Goal: Information Seeking & Learning: Learn about a topic

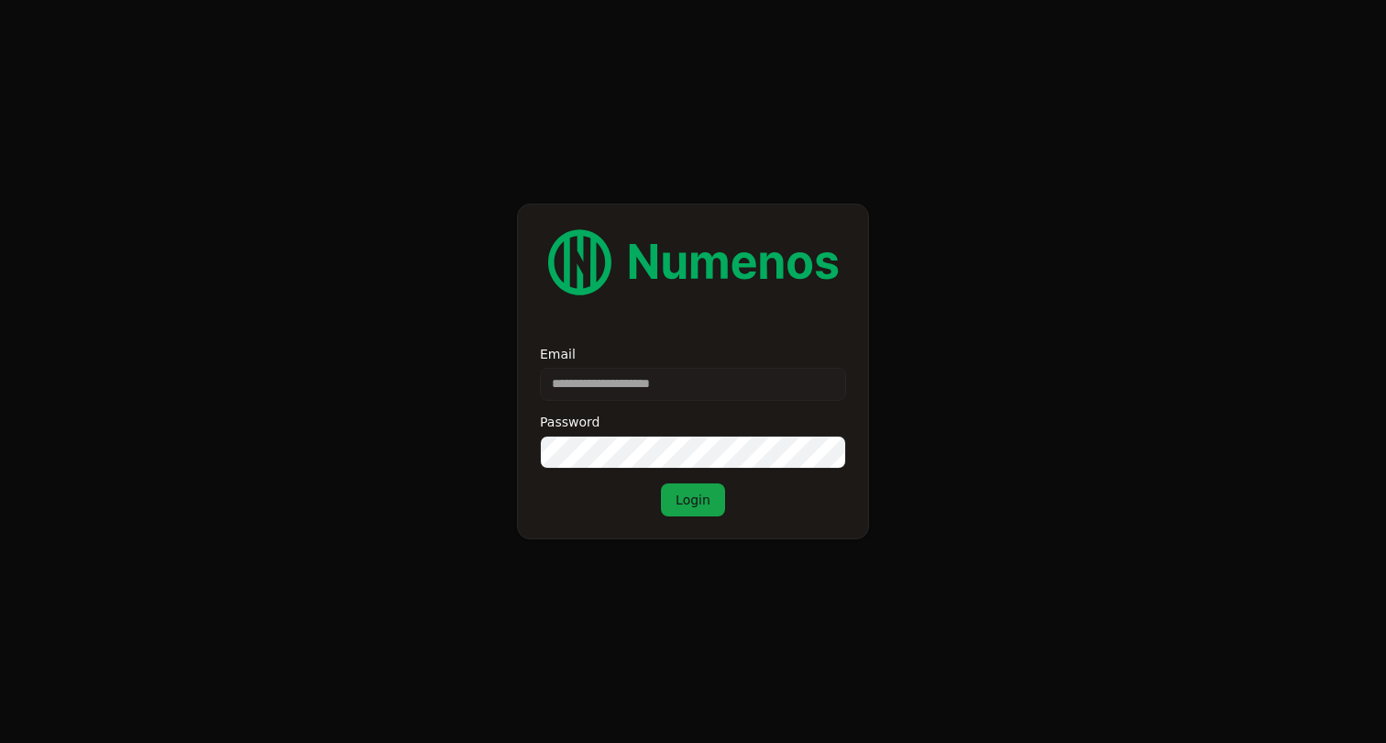
click at [643, 391] on input "Email" at bounding box center [693, 384] width 306 height 33
click at [668, 391] on input "**********" at bounding box center [693, 384] width 306 height 33
click at [661, 483] on button "Login" at bounding box center [693, 499] width 64 height 33
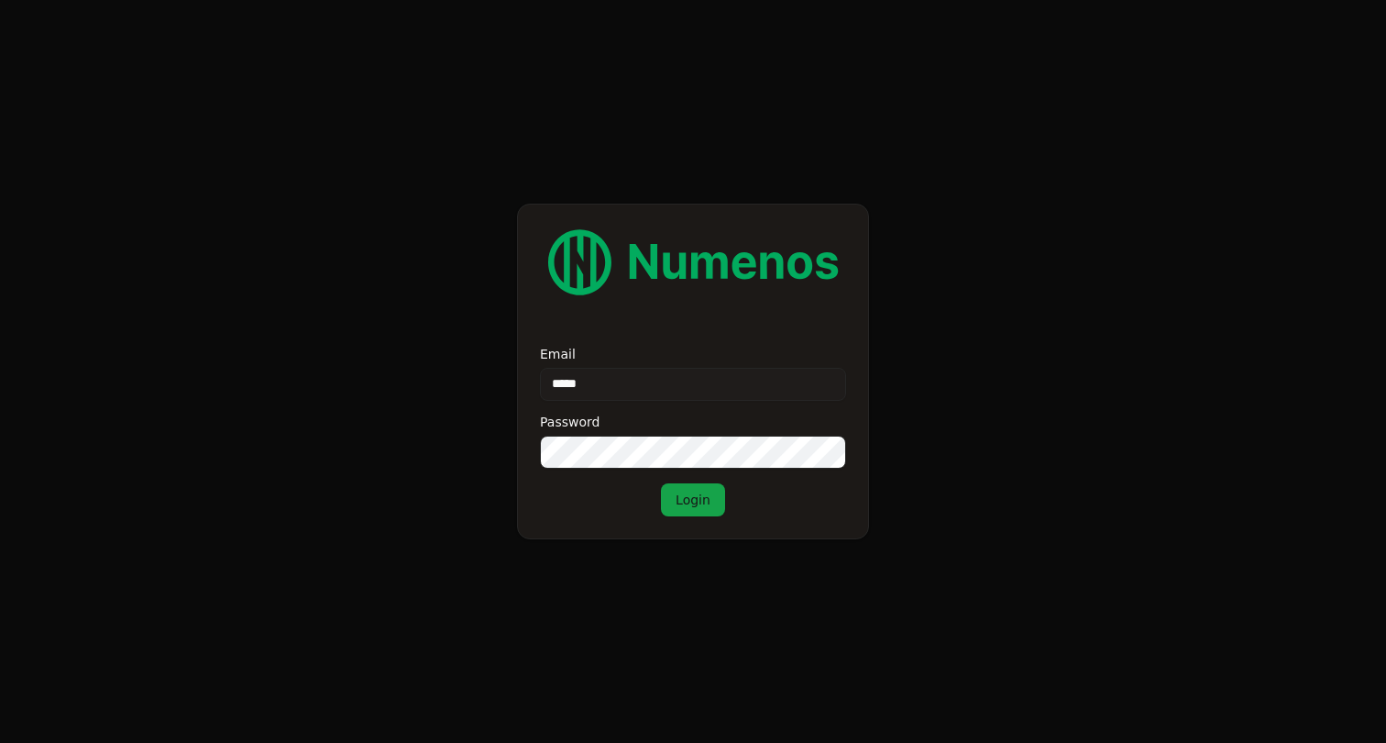
type input "**********"
click at [626, 424] on div "Password" at bounding box center [693, 421] width 306 height 13
click at [700, 387] on input "**********" at bounding box center [693, 384] width 306 height 33
paste input "**********"
type input "**********"
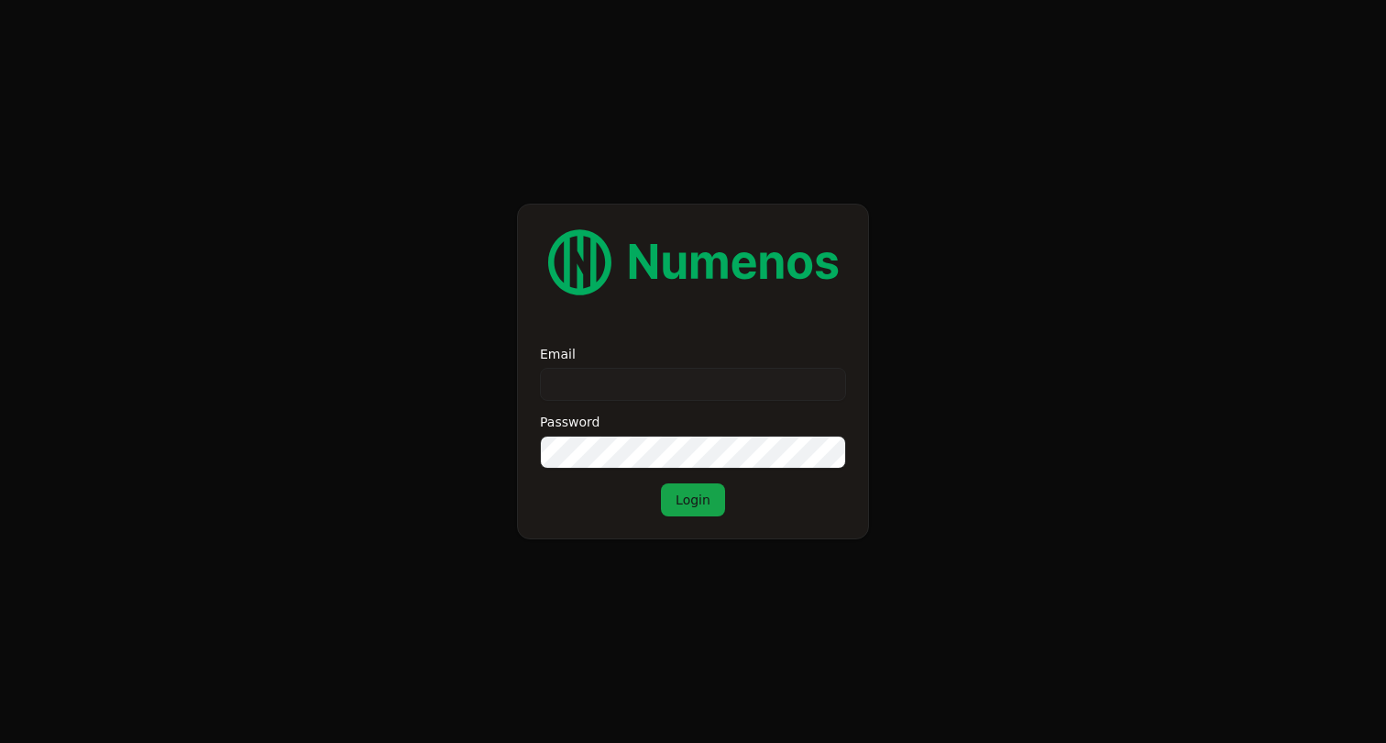
click at [707, 375] on input "Email" at bounding box center [693, 384] width 306 height 33
click at [716, 387] on input "**********" at bounding box center [693, 384] width 306 height 33
type input "**********"
click at [661, 483] on button "Login" at bounding box center [693, 499] width 64 height 33
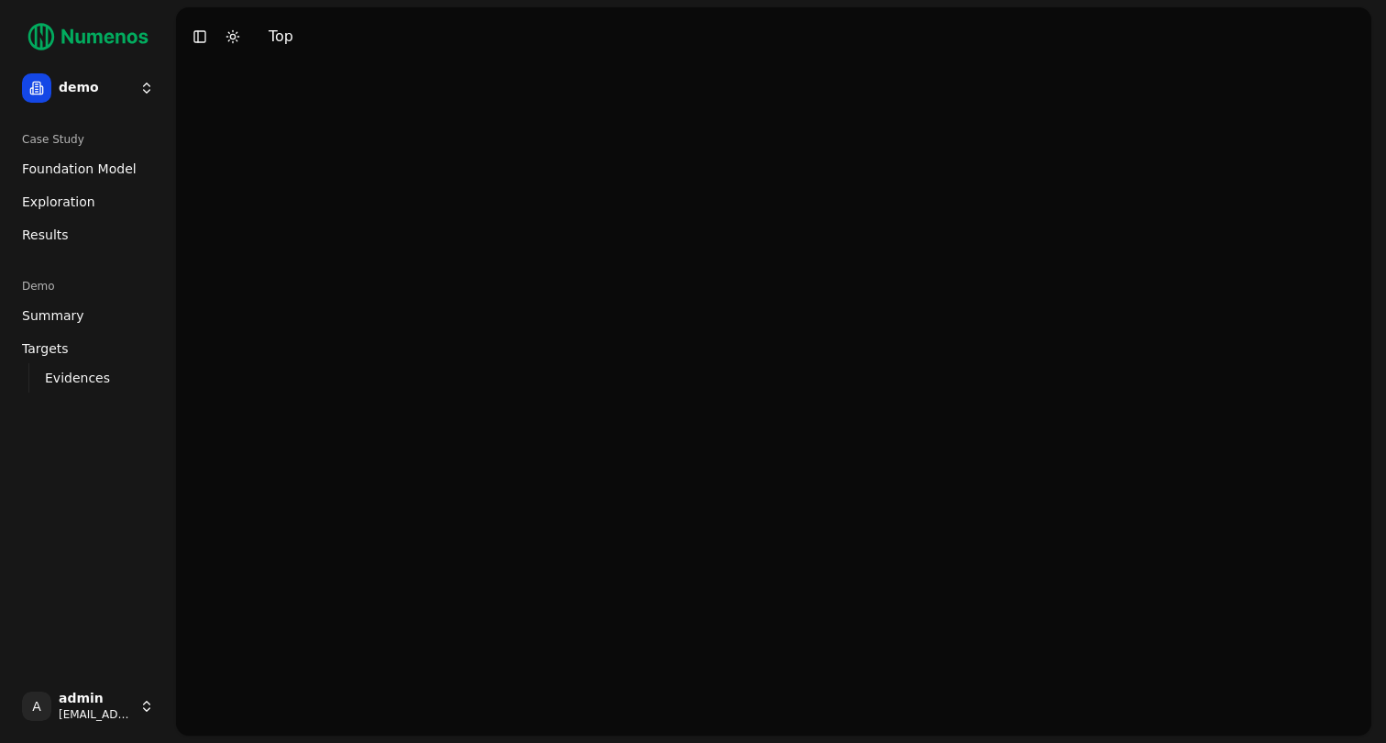
click at [110, 90] on html "demo Case Study Foundation Model Exploration Dosage Effect Results Demo Summary…" at bounding box center [693, 371] width 1386 height 743
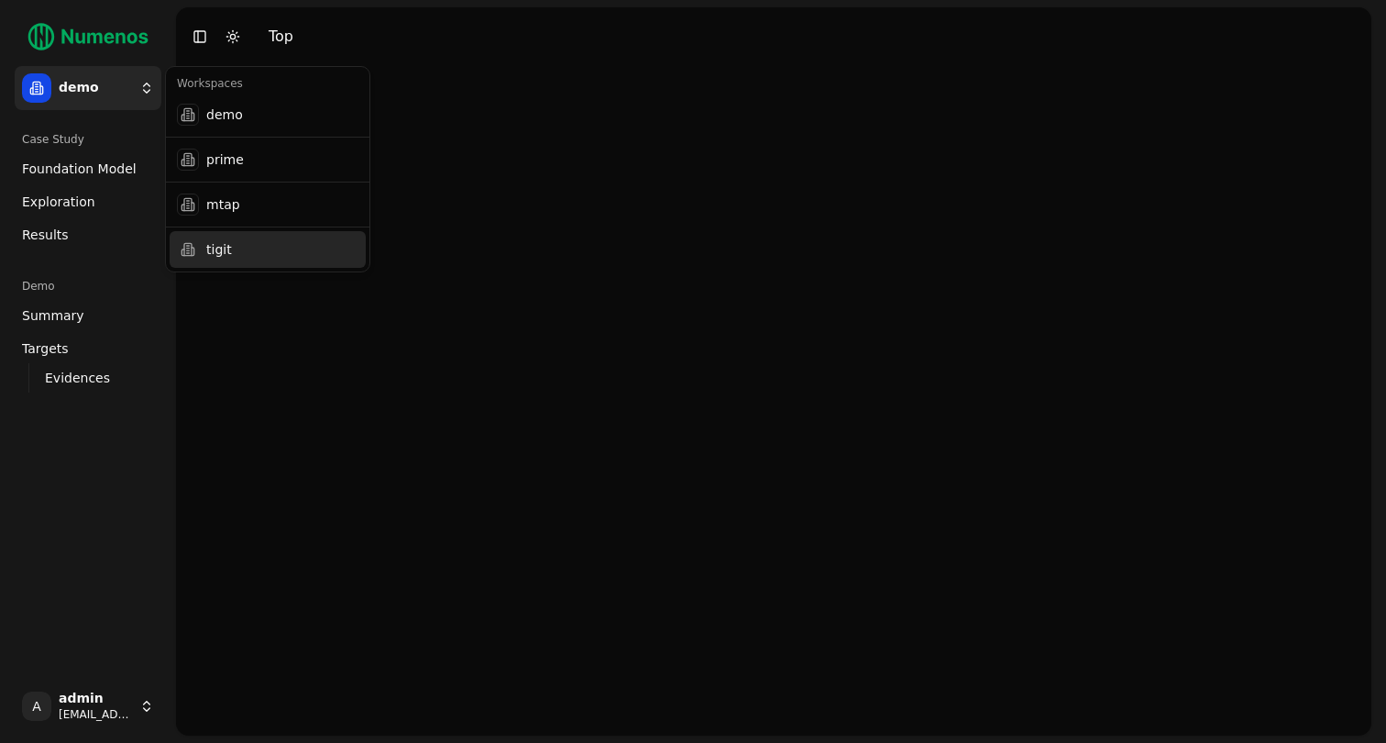
click at [233, 248] on div "tigit" at bounding box center [268, 249] width 196 height 37
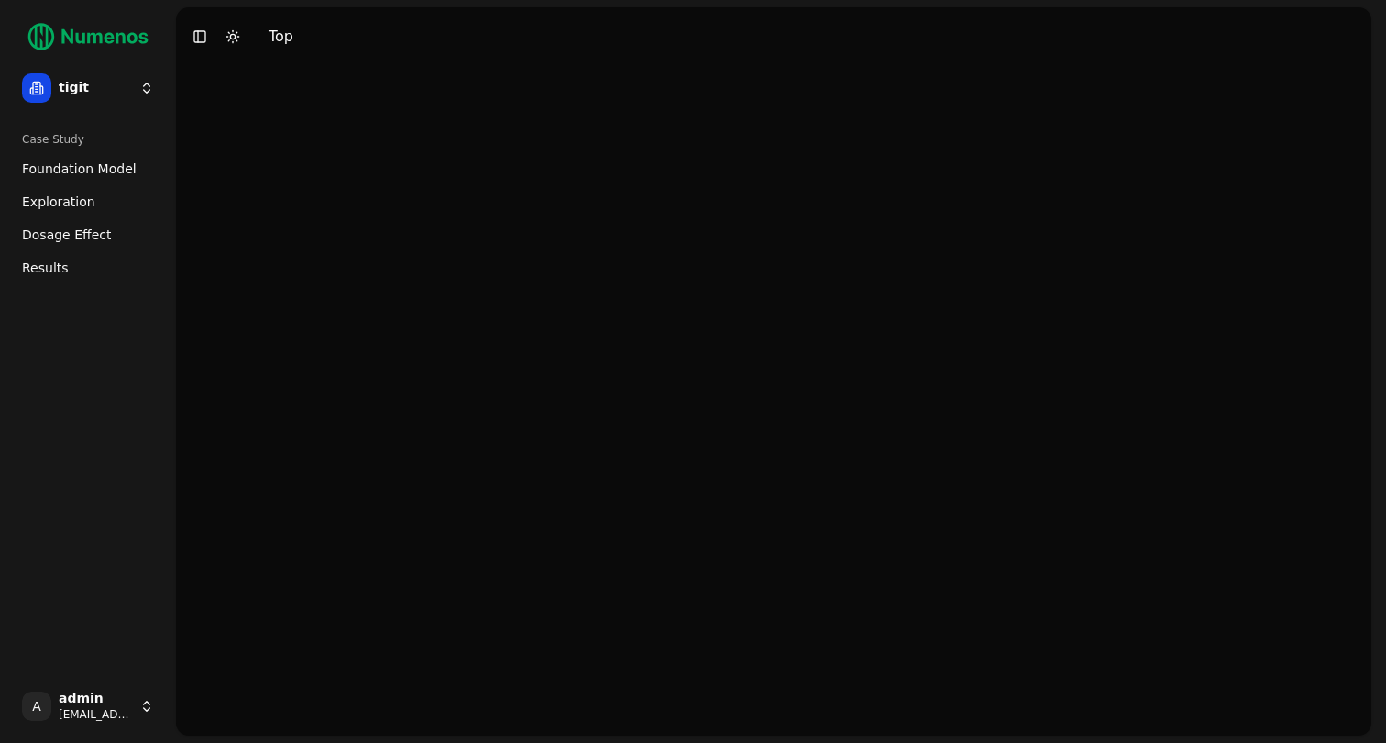
click at [58, 172] on span "Foundation Model" at bounding box center [79, 169] width 115 height 18
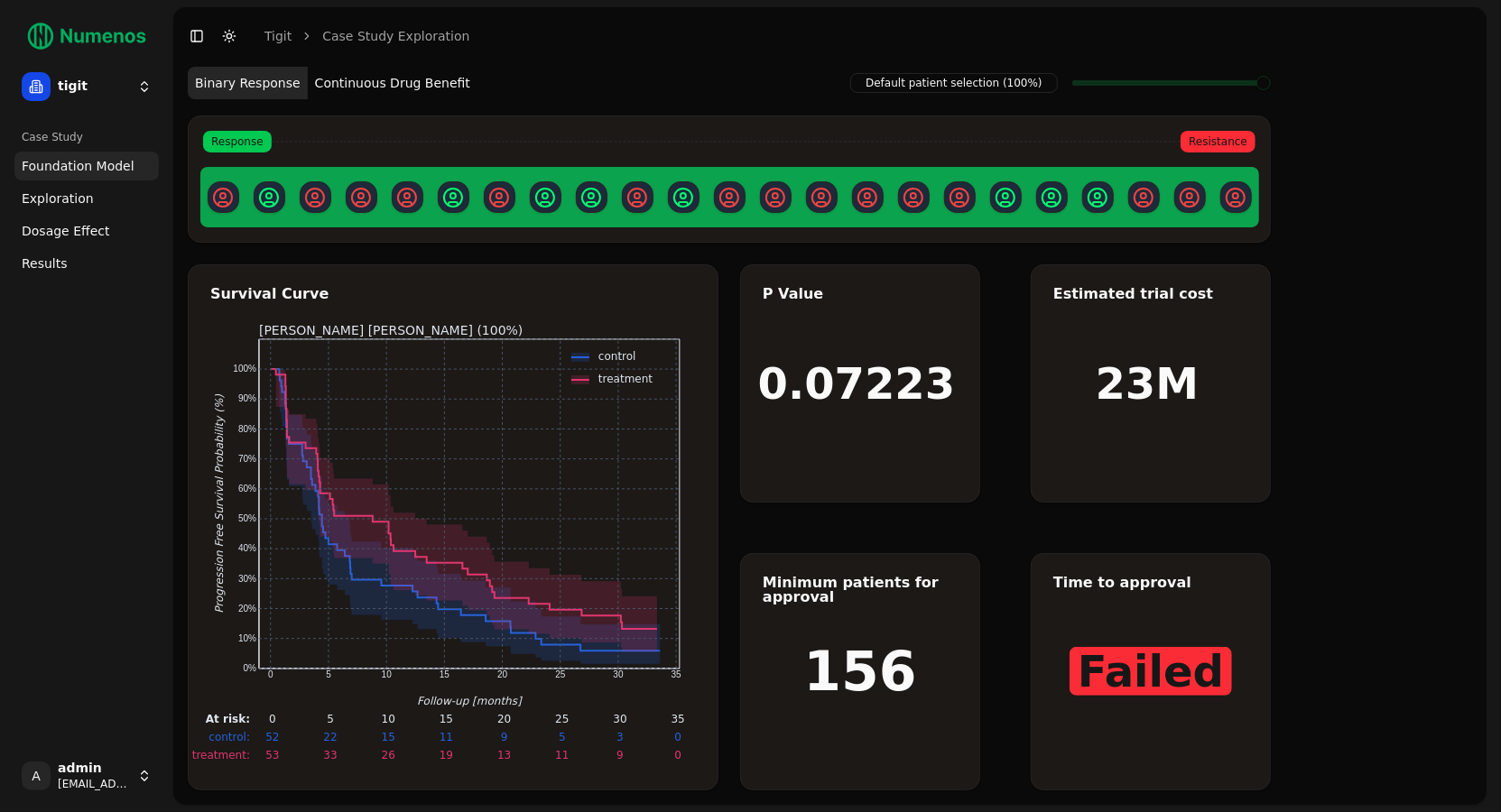
click at [77, 198] on span "Exploration" at bounding box center [57, 199] width 72 height 18
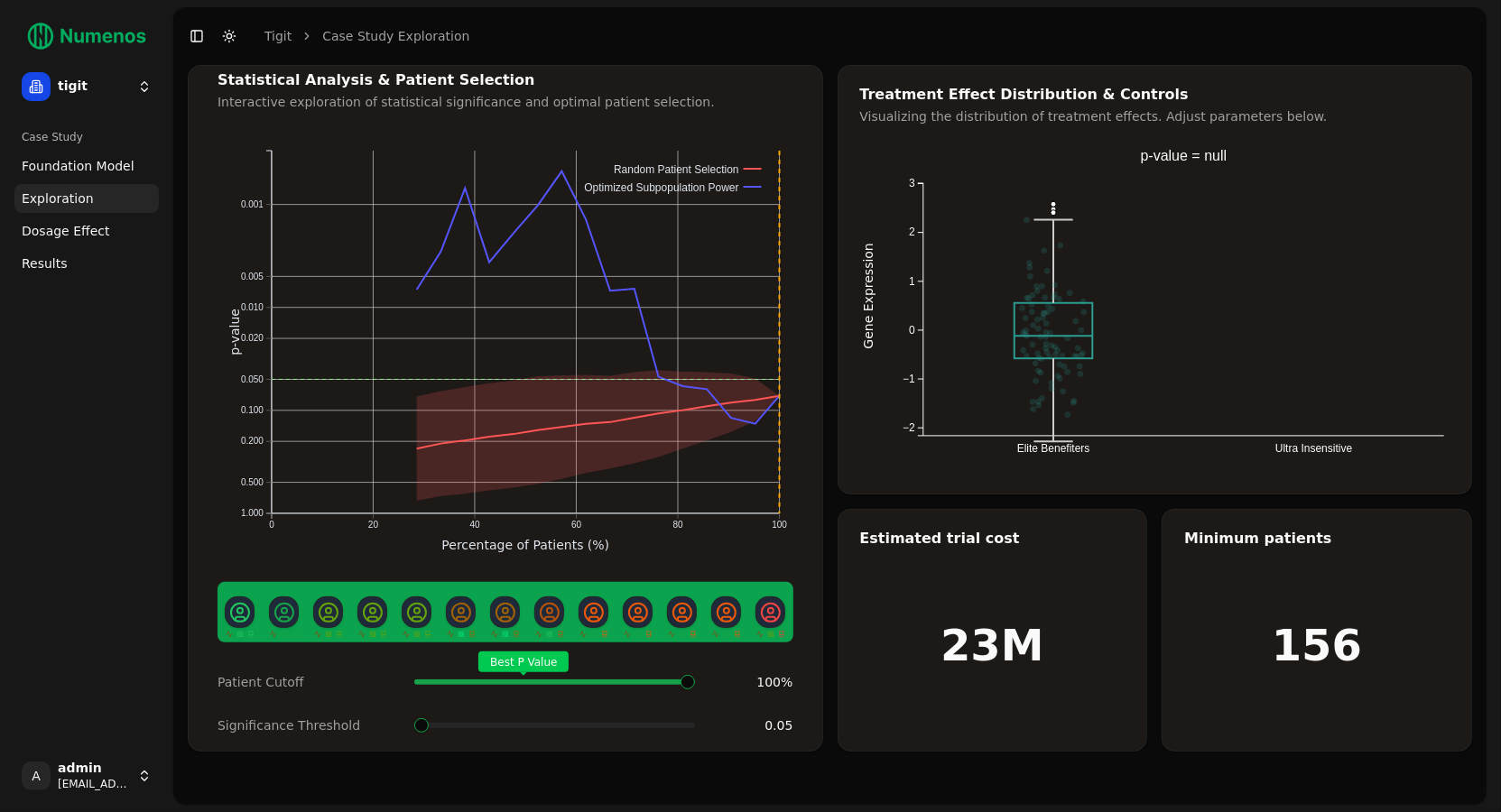
click at [742, 592] on div at bounding box center [505, 611] width 576 height 60
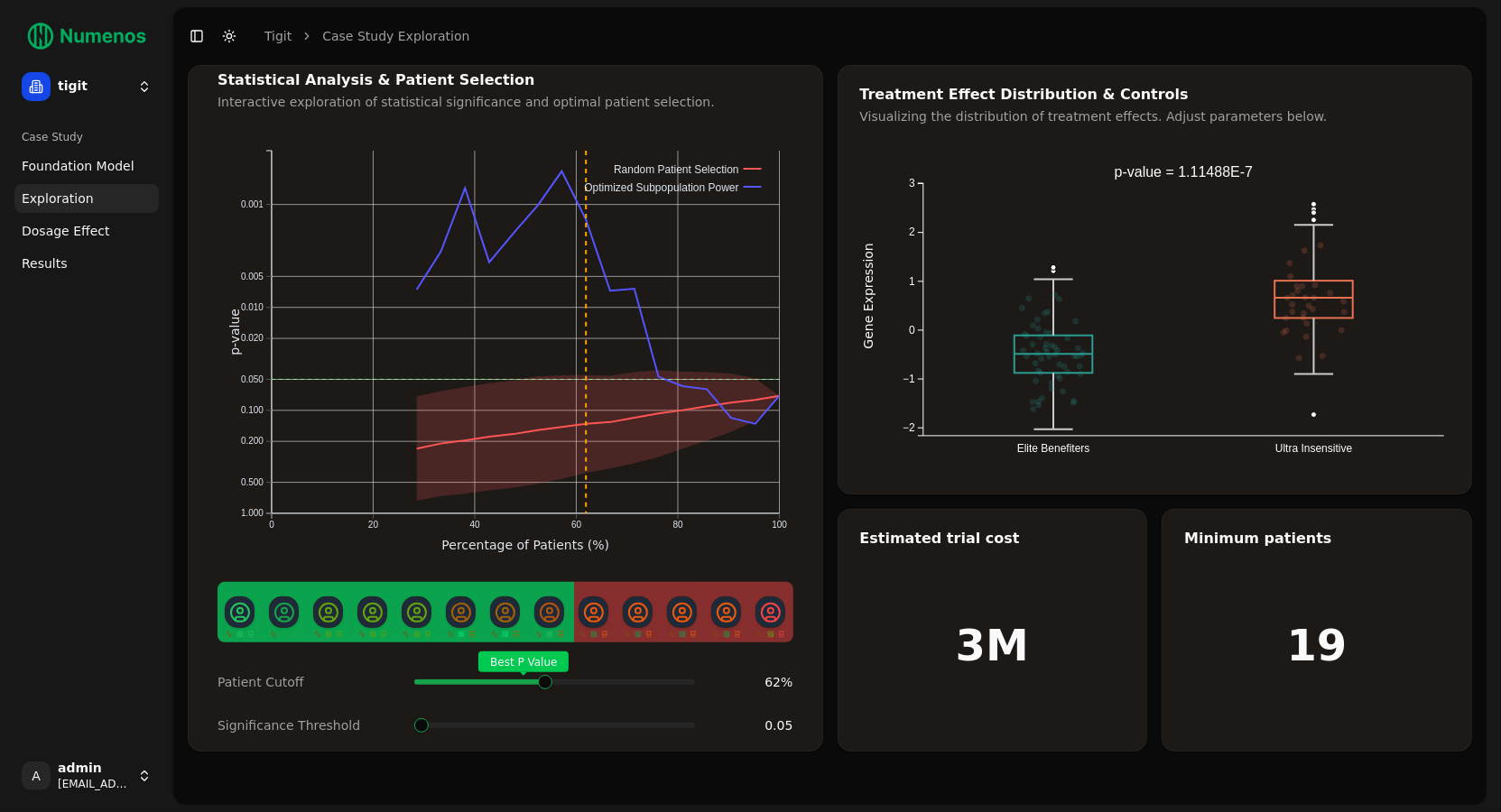
click at [677, 678] on span at bounding box center [685, 681] width 17 height 7
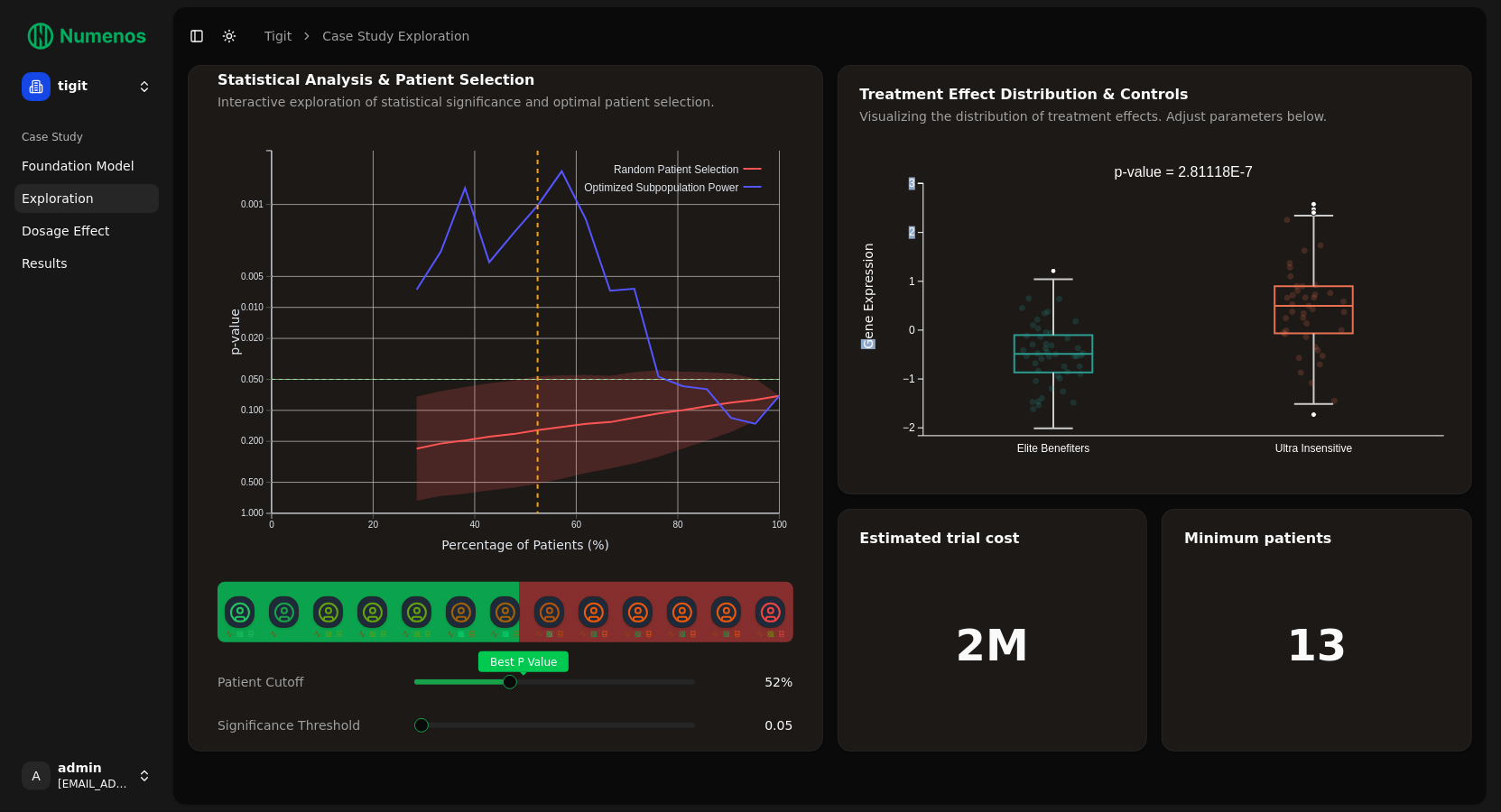
drag, startPoint x: 911, startPoint y: 238, endPoint x: 837, endPoint y: 335, distance: 122.0
click at [837, 335] on div "Statistical Analysis & Patient Selection Interactive exploration of statistical…" at bounding box center [830, 408] width 1284 height 687
drag, startPoint x: 1006, startPoint y: 343, endPoint x: 1050, endPoint y: 287, distance: 71.2
click at [1053, 285] on icon "Elite Benefiters Ultra Insensitive −2 −1 0 1 2 3 Gene Expression Value: -1.20 V…" at bounding box center [1179, 309] width 638 height 325
click at [1058, 353] on circle "Value: -0.50" at bounding box center [1055, 355] width 6 height 6
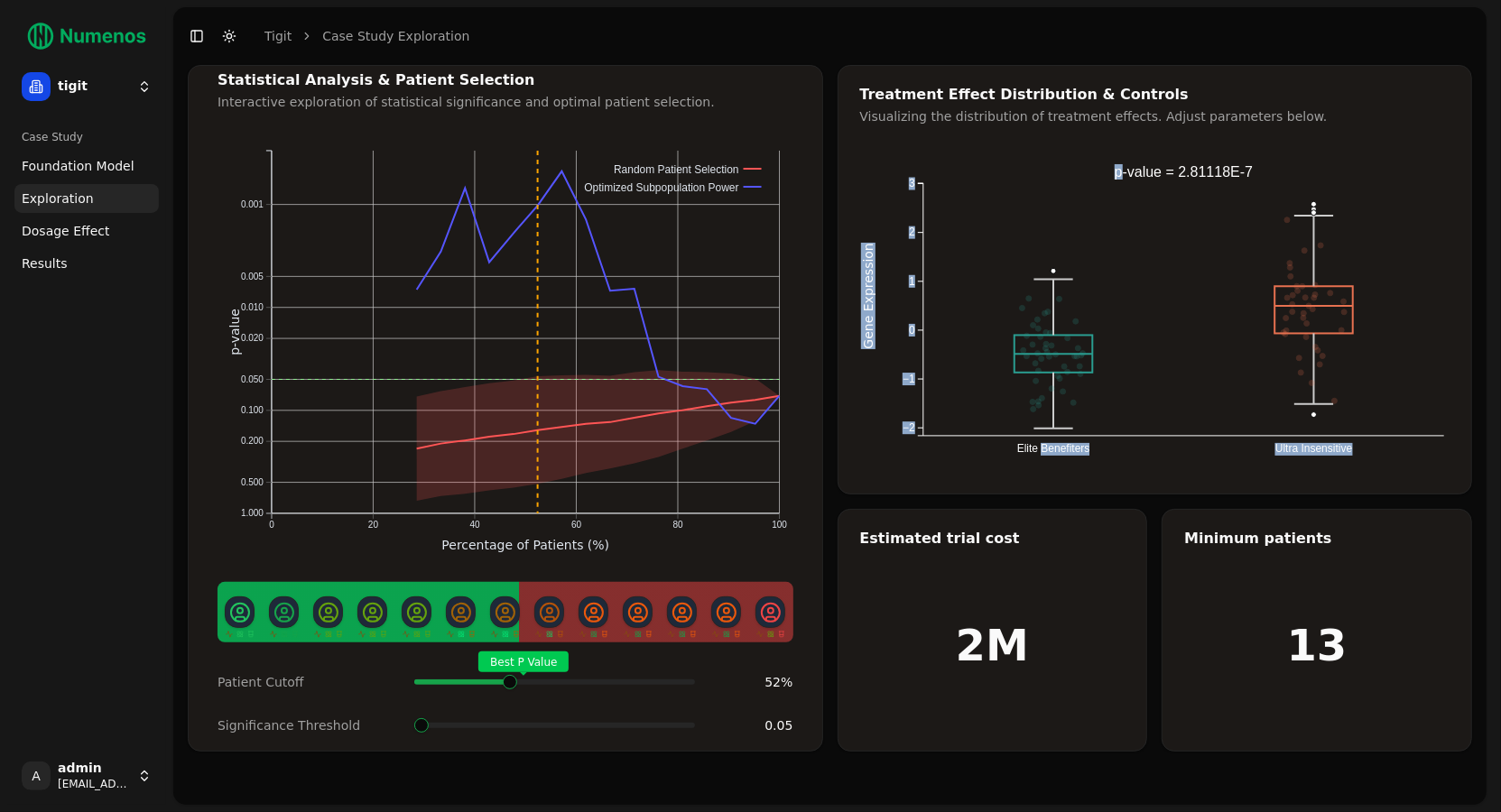
drag, startPoint x: 1058, startPoint y: 353, endPoint x: 1069, endPoint y: 331, distance: 24.6
click at [1069, 331] on icon "Elite Benefiters Ultra Insensitive −2 −1 0 1 2 3 Gene Expression Value: -1.20 V…" at bounding box center [1179, 309] width 638 height 325
click at [953, 418] on icon "Elite Benefiters Ultra Insensitive −2 −1 0 1 2 3 Gene Expression Value: -1.20 V…" at bounding box center [1179, 309] width 638 height 325
click at [414, 718] on span at bounding box center [421, 725] width 15 height 15
click at [510, 678] on span at bounding box center [510, 681] width 17 height 7
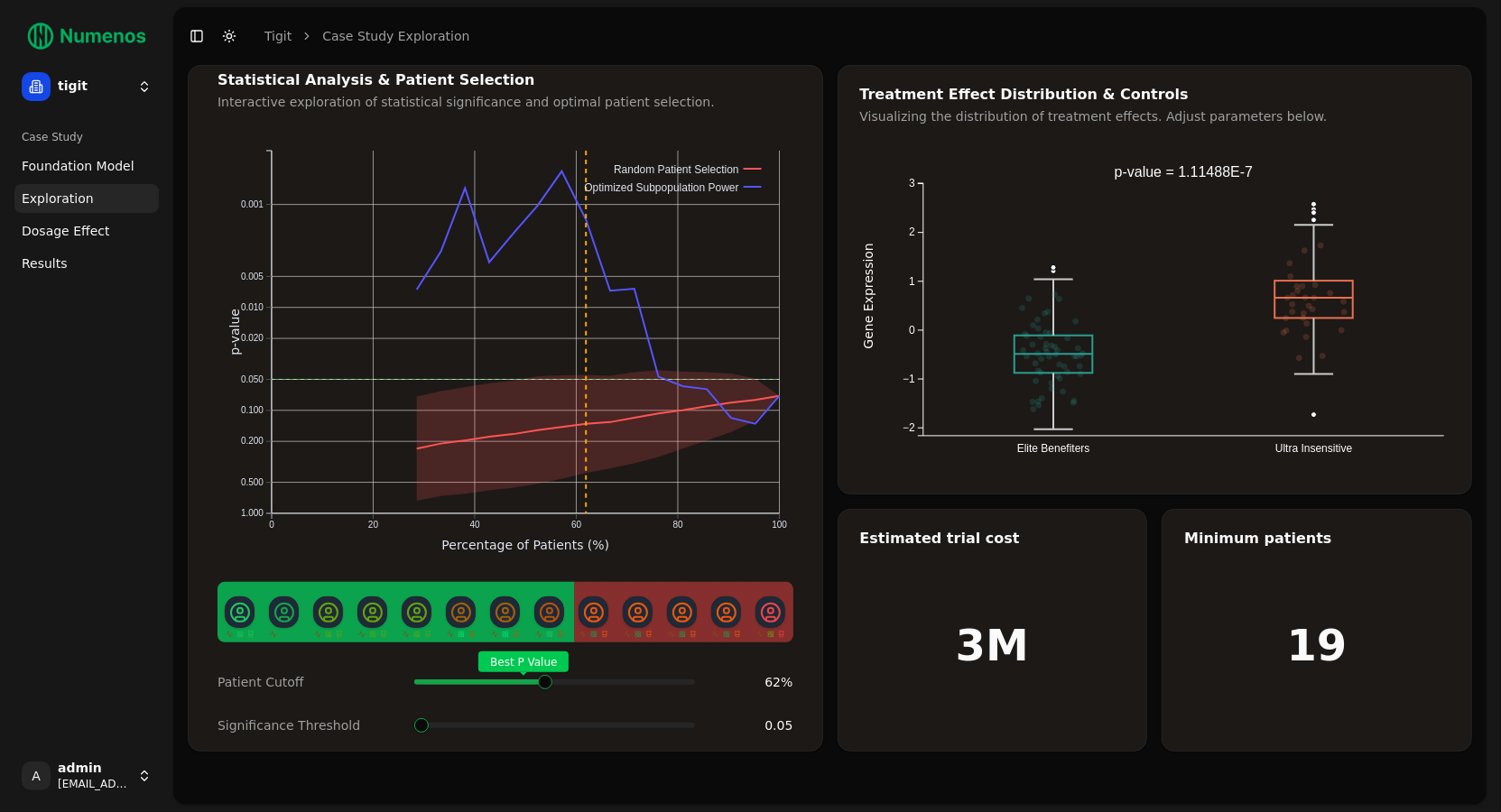
click at [538, 652] on span "Best P Value" at bounding box center [524, 661] width 91 height 21
click at [93, 230] on span "Dosage Effect" at bounding box center [65, 231] width 88 height 18
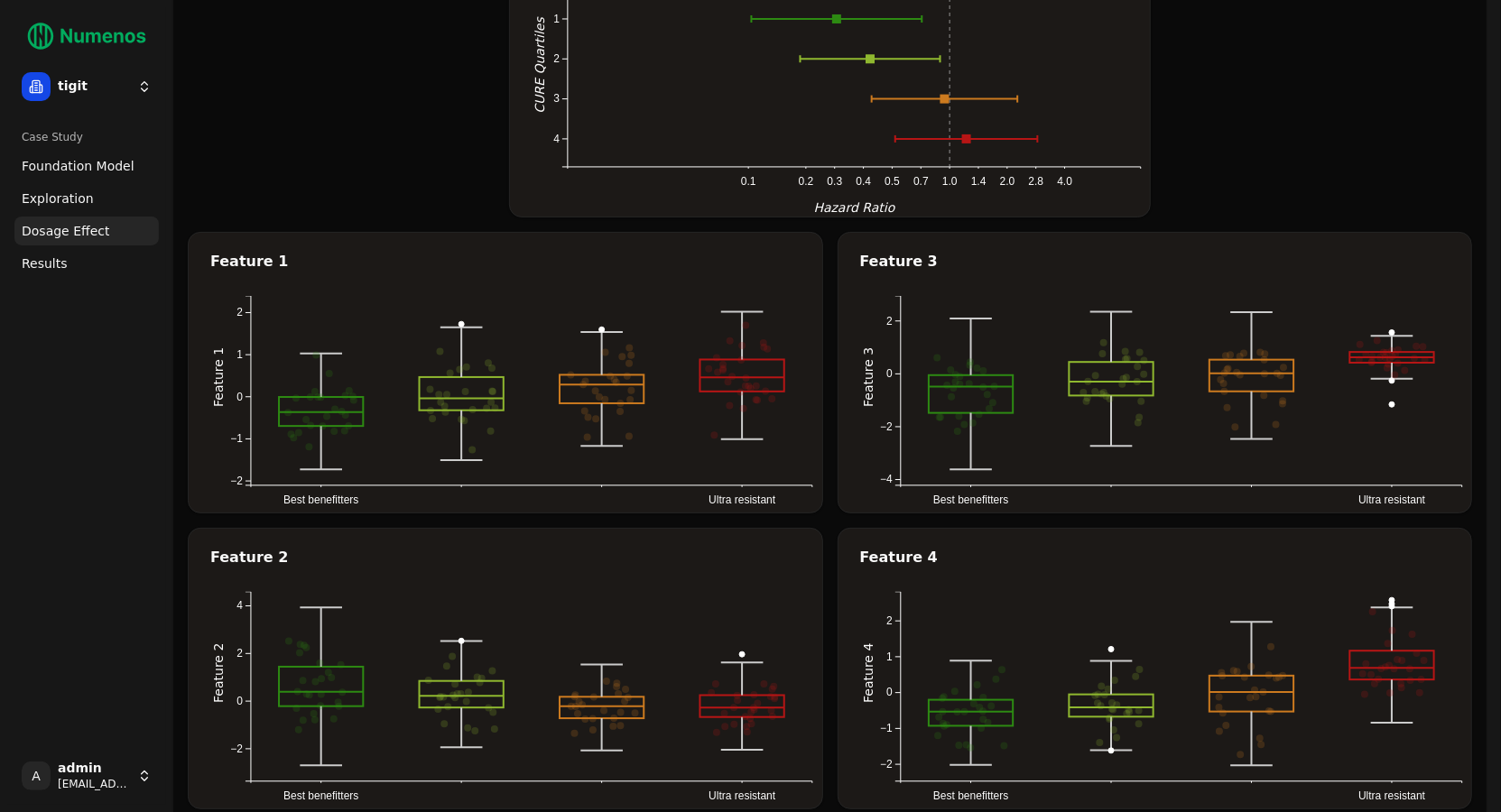
scroll to position [201, 0]
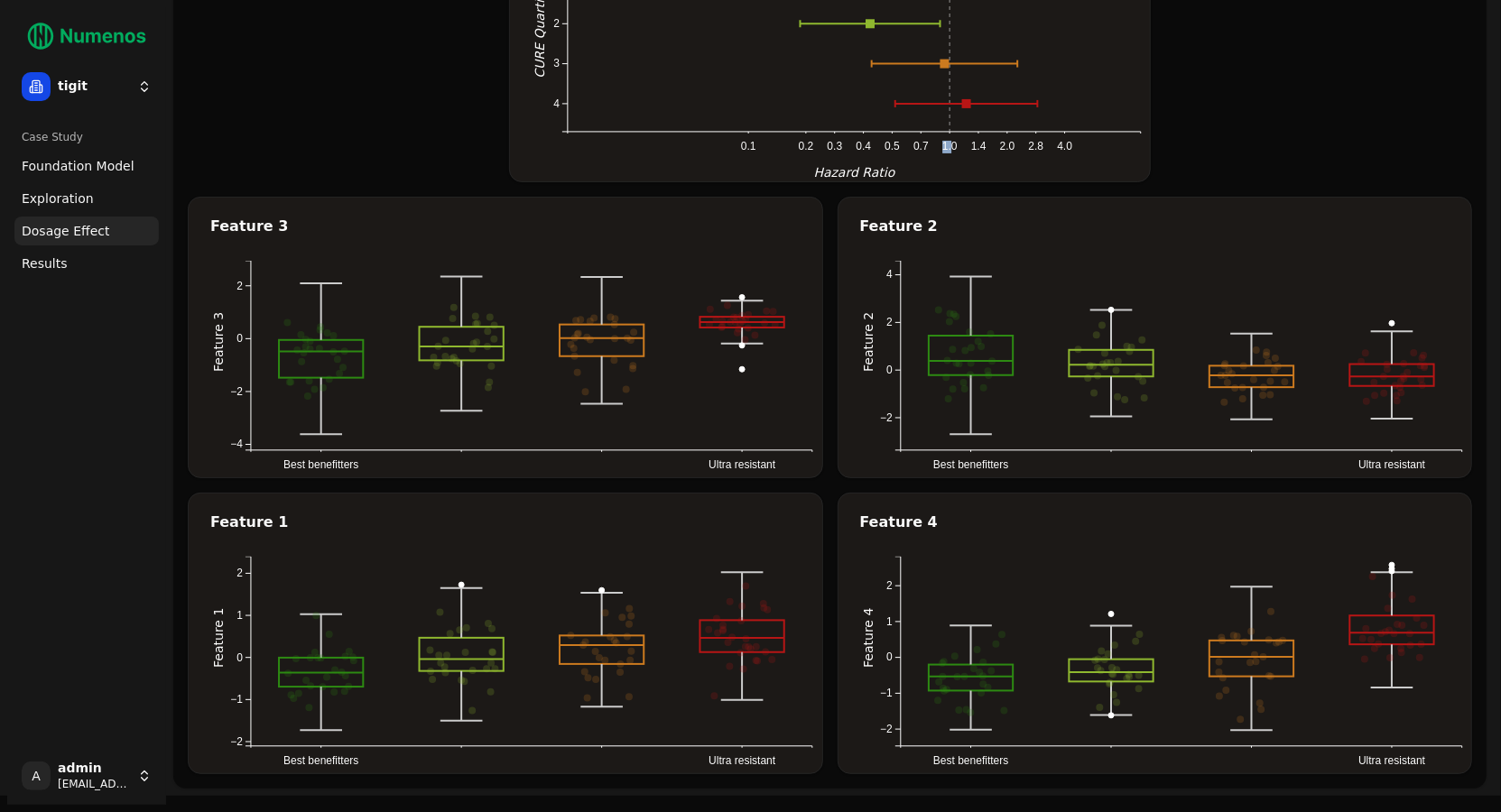
drag, startPoint x: 955, startPoint y: 97, endPoint x: 937, endPoint y: 114, distance: 24.8
click at [937, 114] on icon "0.1 0.2 0.3 0.4 0.5 0.7 1.0 1.4 2.0 2.8 4.0 1 2 3 4 CURE Quartiles Hazard Ratio" at bounding box center [854, 55] width 646 height 253
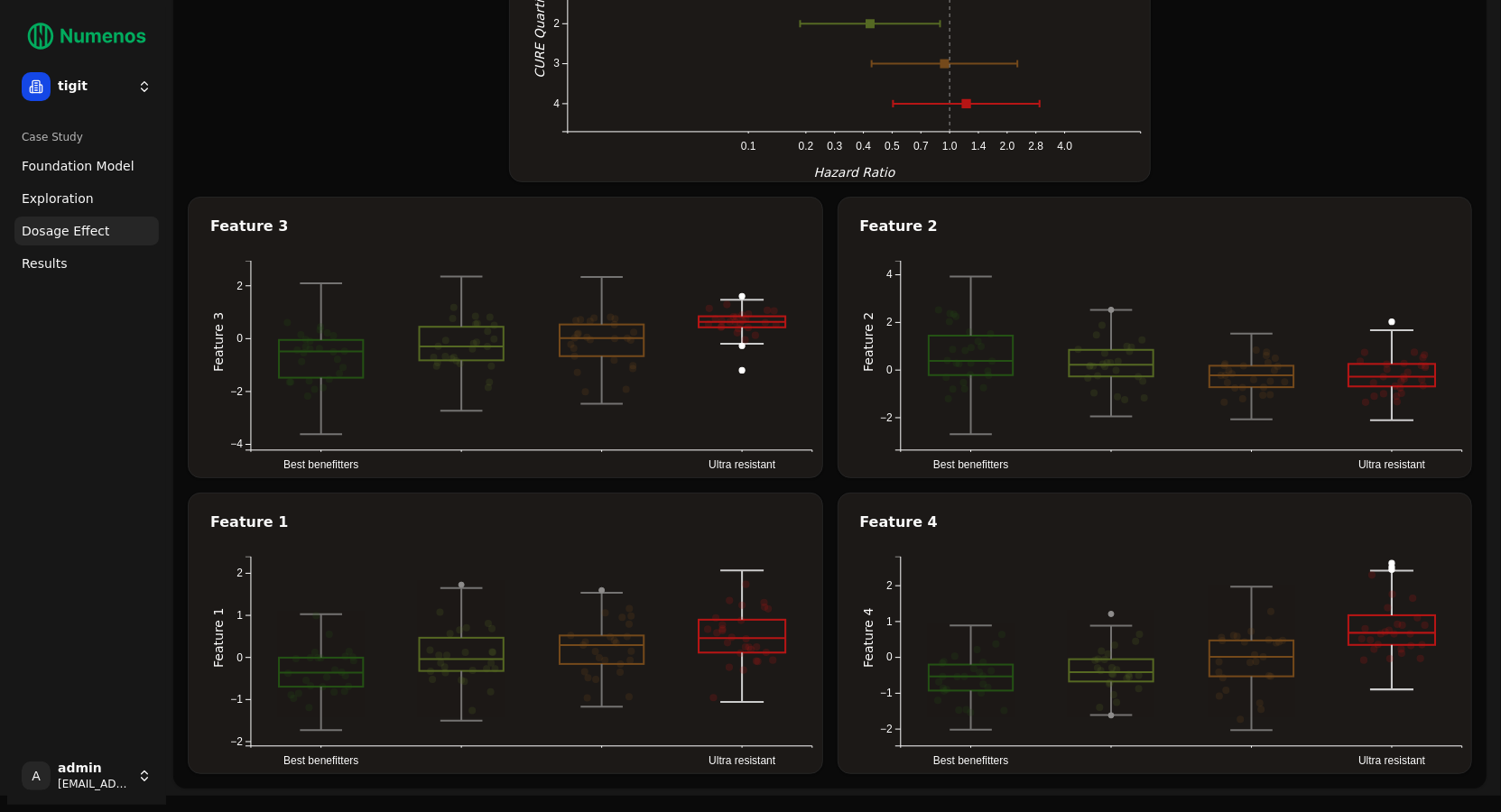
click at [970, 105] on rect at bounding box center [965, 103] width 9 height 9
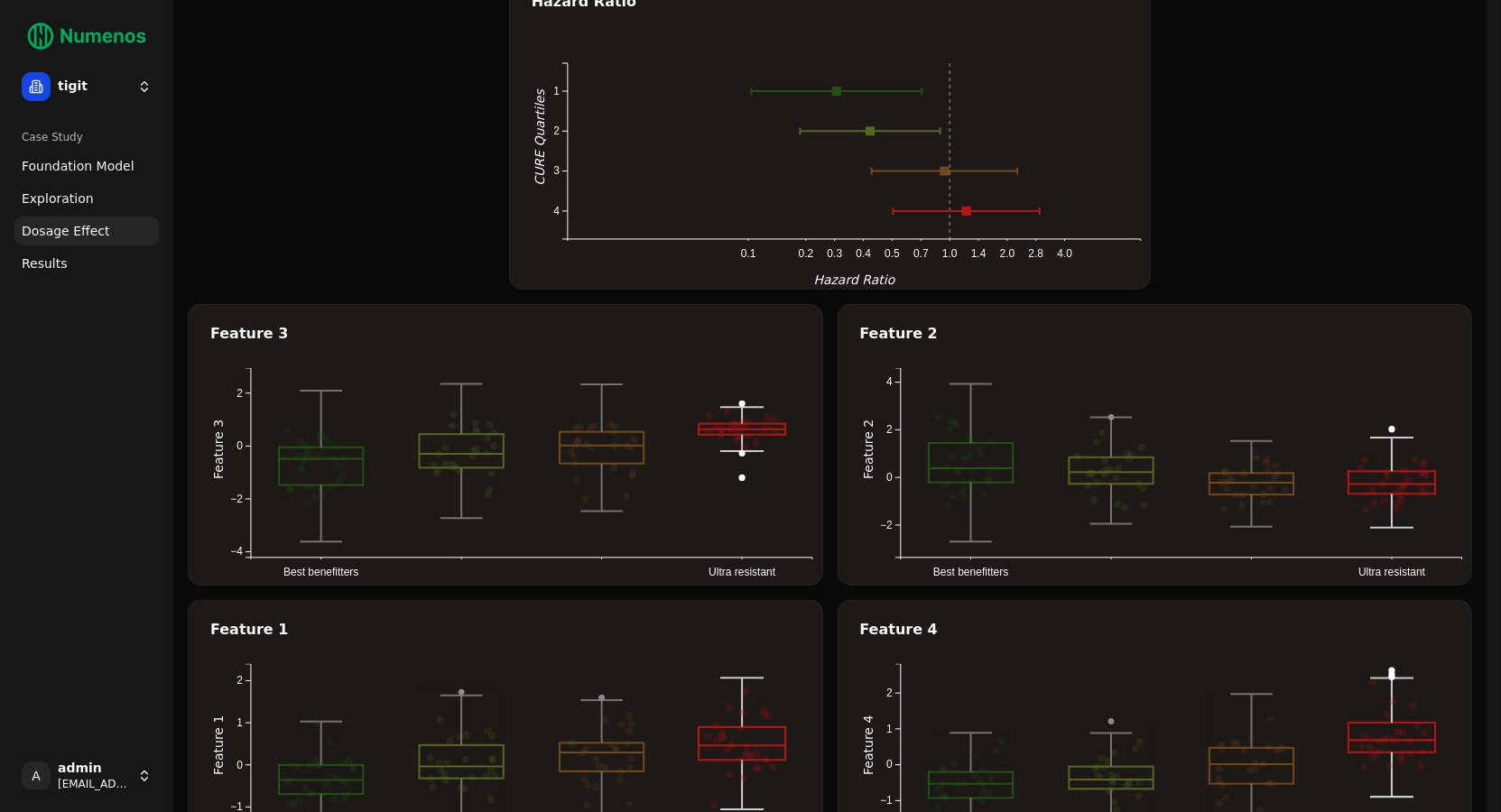
scroll to position [78, 0]
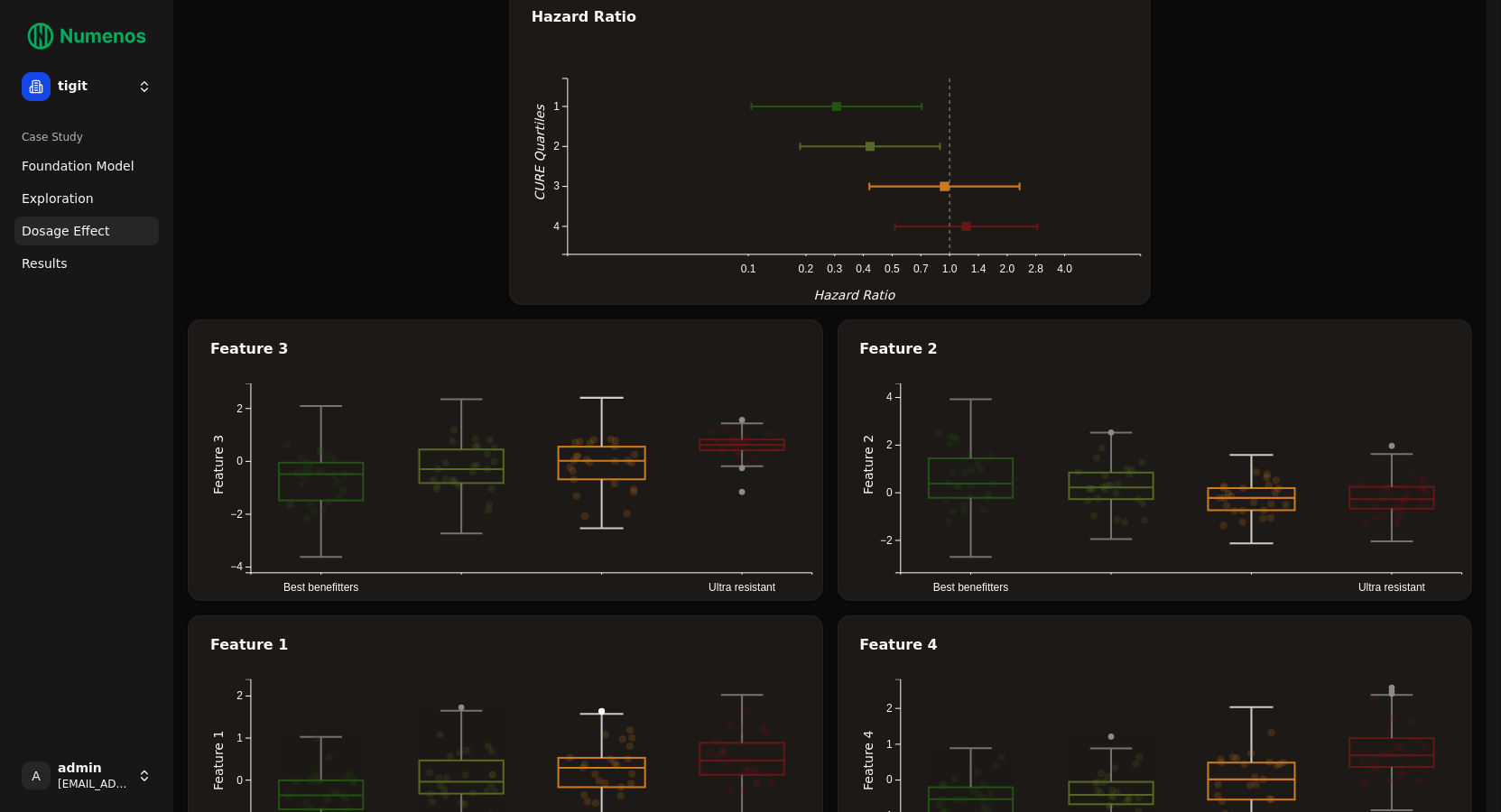
click at [944, 183] on rect at bounding box center [943, 186] width 9 height 9
click at [944, 185] on rect at bounding box center [943, 186] width 9 height 9
click at [947, 190] on rect at bounding box center [943, 186] width 9 height 9
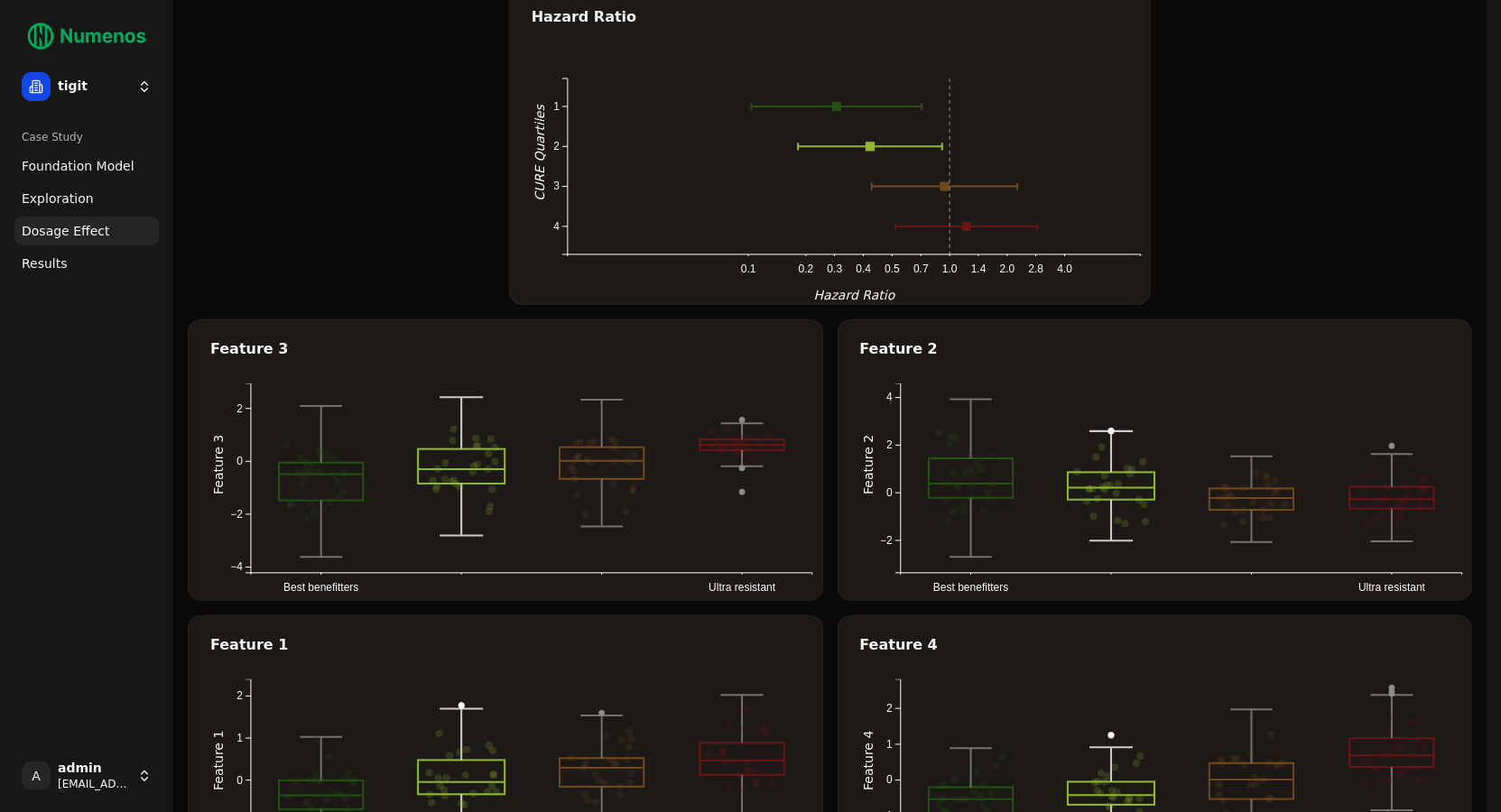
click at [874, 149] on rect at bounding box center [869, 146] width 9 height 9
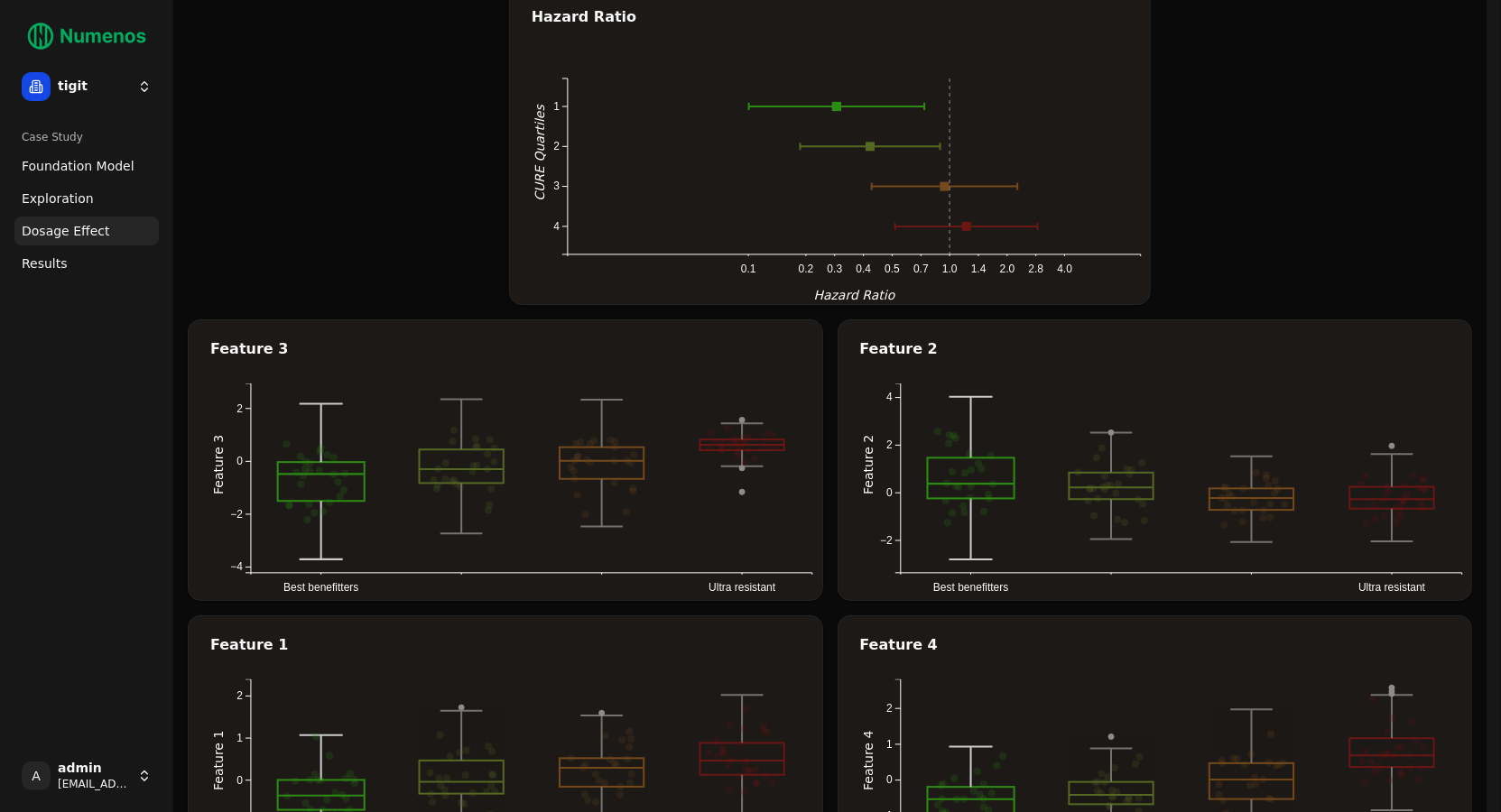
click at [835, 106] on rect at bounding box center [836, 106] width 9 height 9
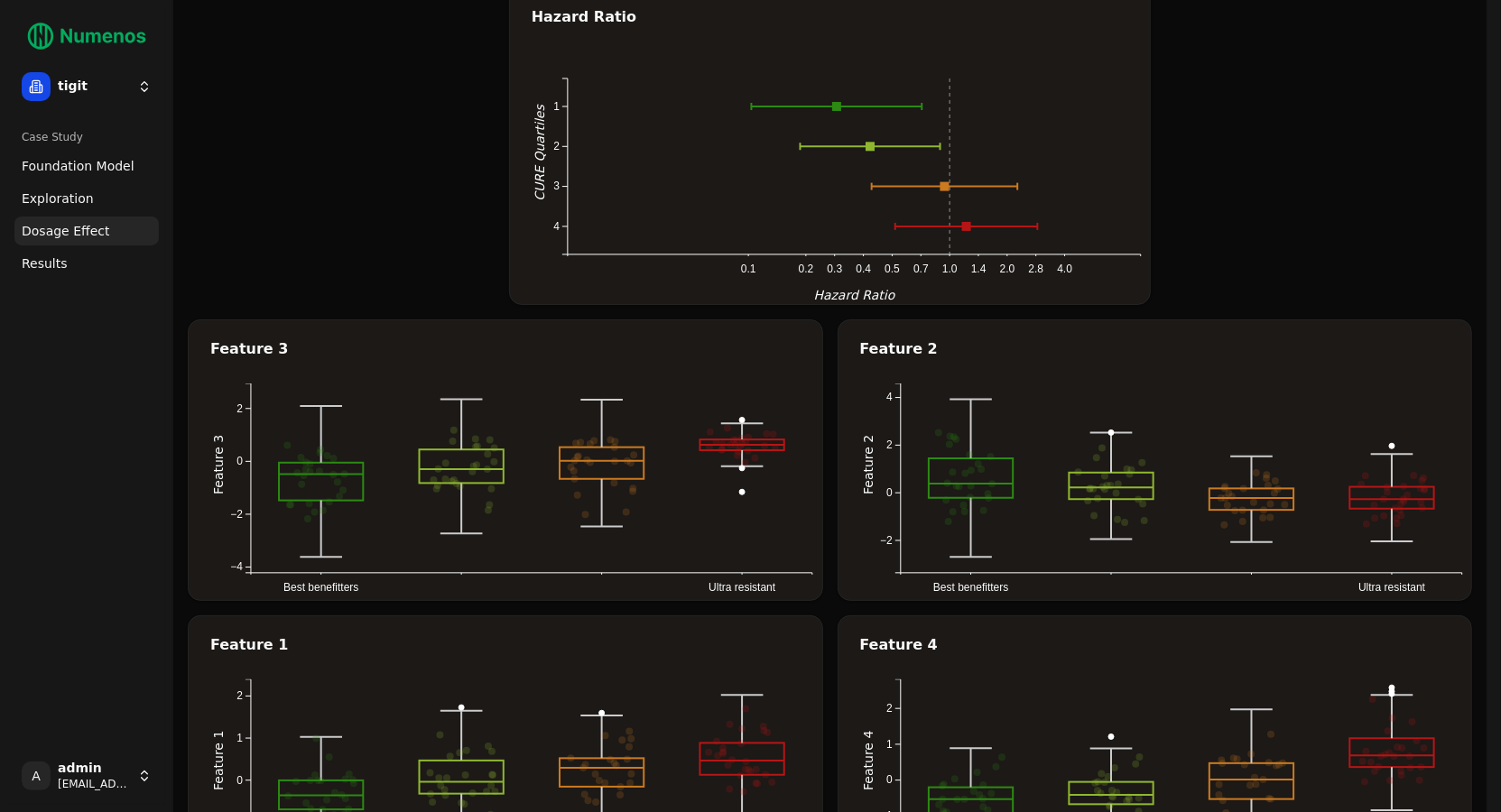
scroll to position [0, 0]
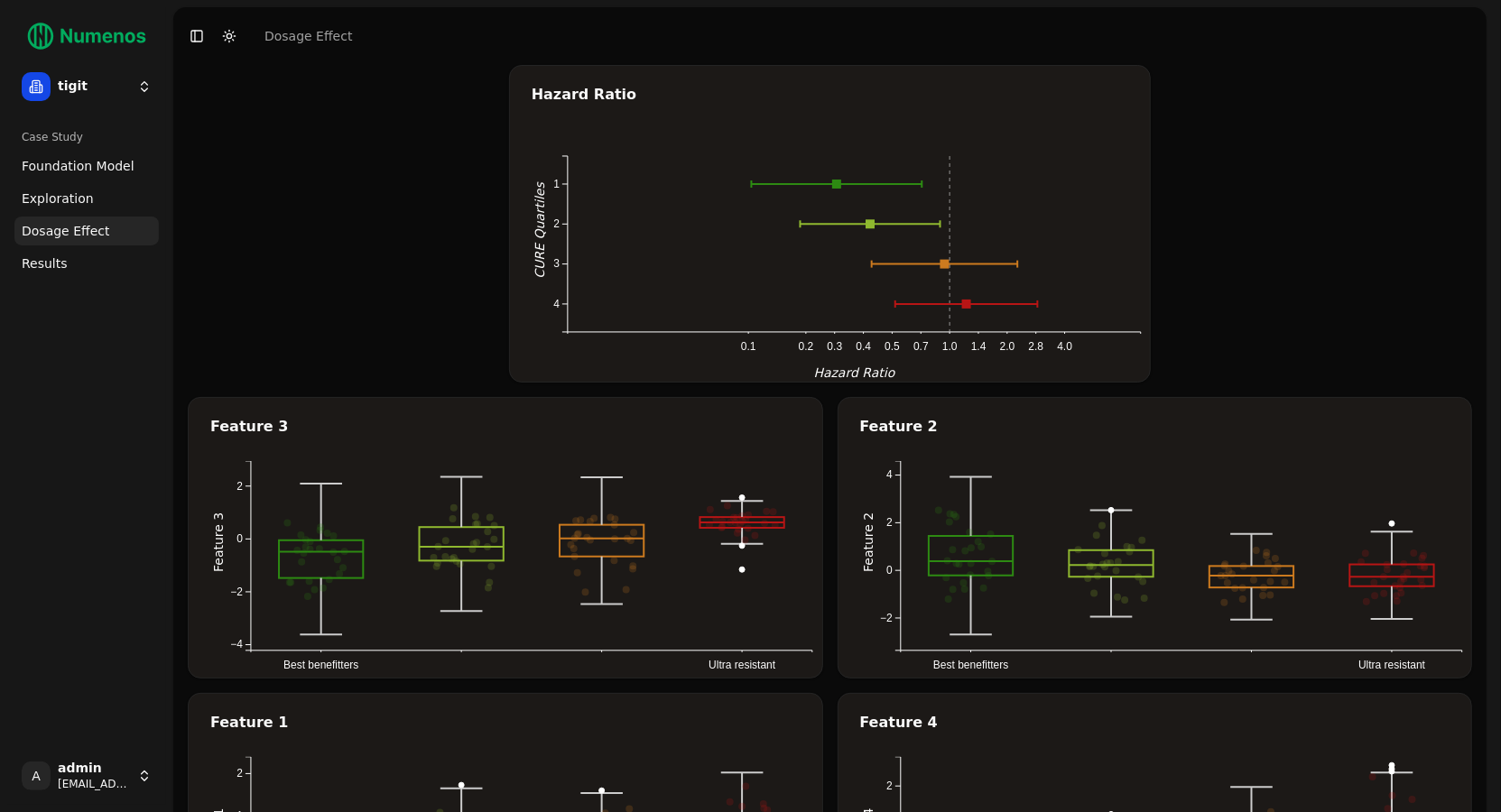
click at [64, 161] on span "Foundation Model" at bounding box center [78, 166] width 113 height 18
click at [67, 195] on span "Exploration" at bounding box center [57, 199] width 72 height 18
click at [91, 172] on span "Foundation Model" at bounding box center [78, 166] width 113 height 18
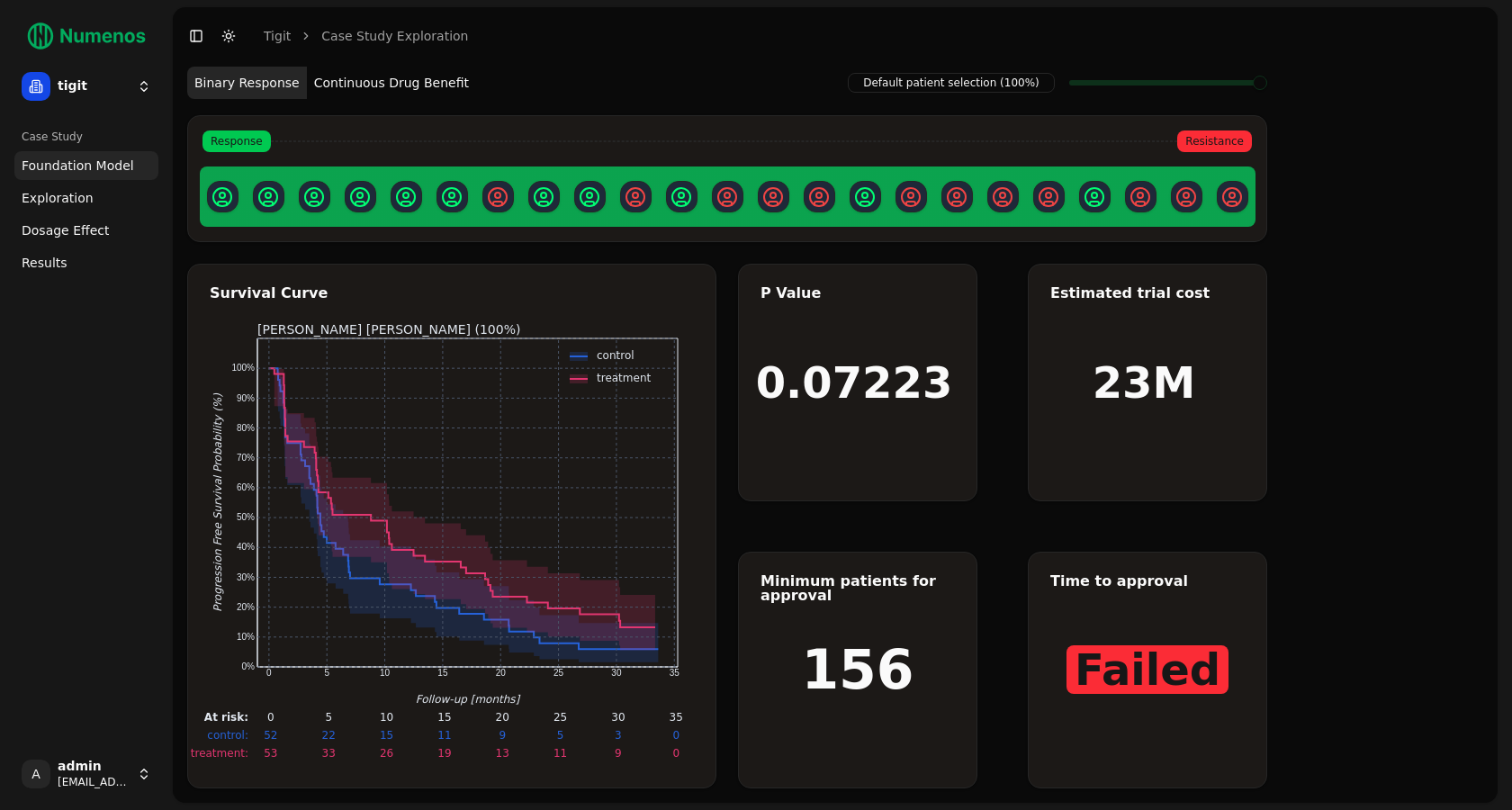
click at [410, 60] on header "Toggle Sidebar Toggle Dark Mode tigit Case Study Exploration" at bounding box center [836, 35] width 1325 height 58
click at [406, 83] on button "Continuous Drug Benefit" at bounding box center [392, 82] width 169 height 32
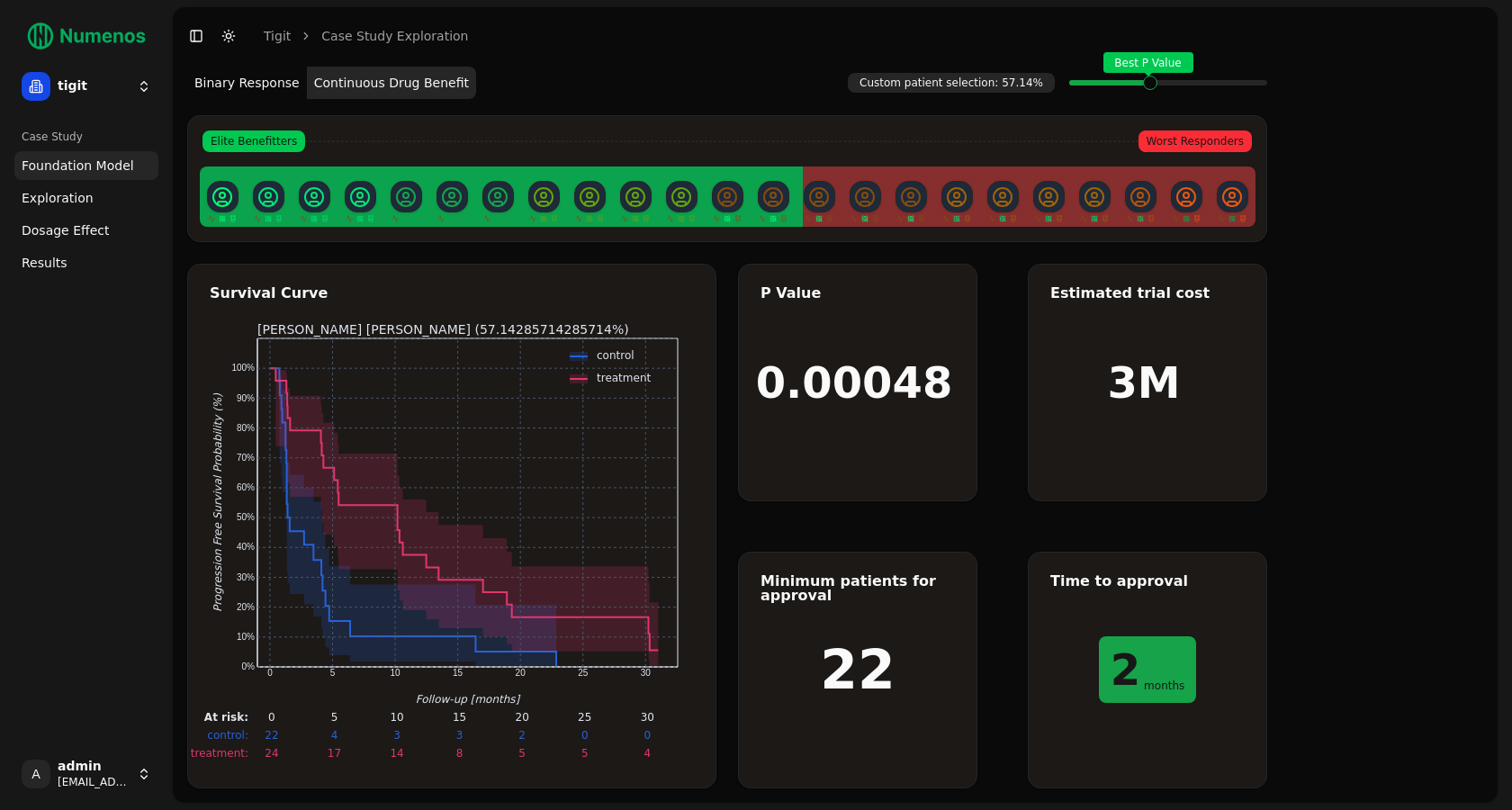
click at [1255, 81] on span at bounding box center [1261, 82] width 13 height 7
click at [104, 192] on link "Exploration" at bounding box center [86, 197] width 144 height 28
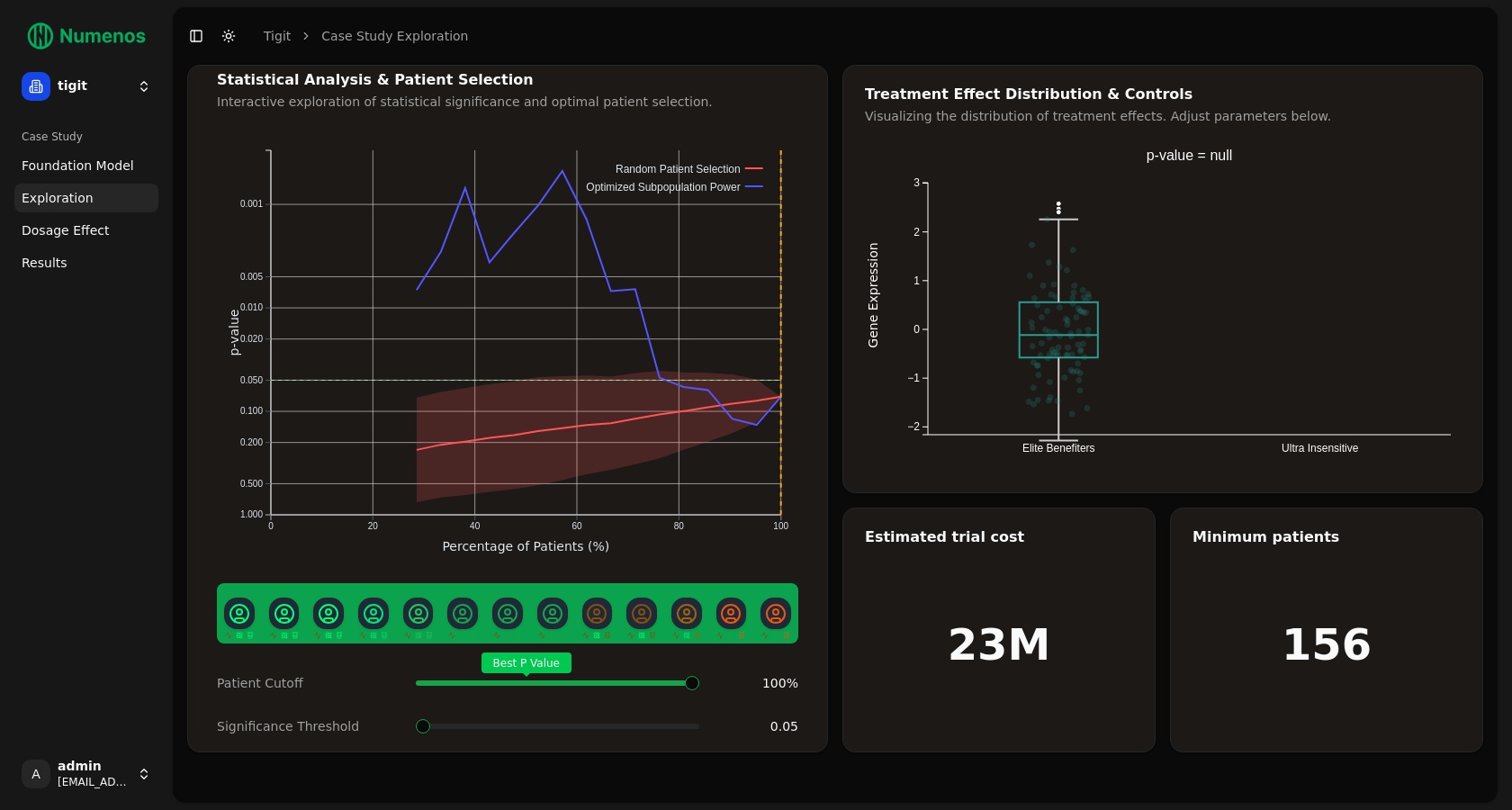
click at [96, 233] on span "Dosage Effect" at bounding box center [65, 231] width 87 height 18
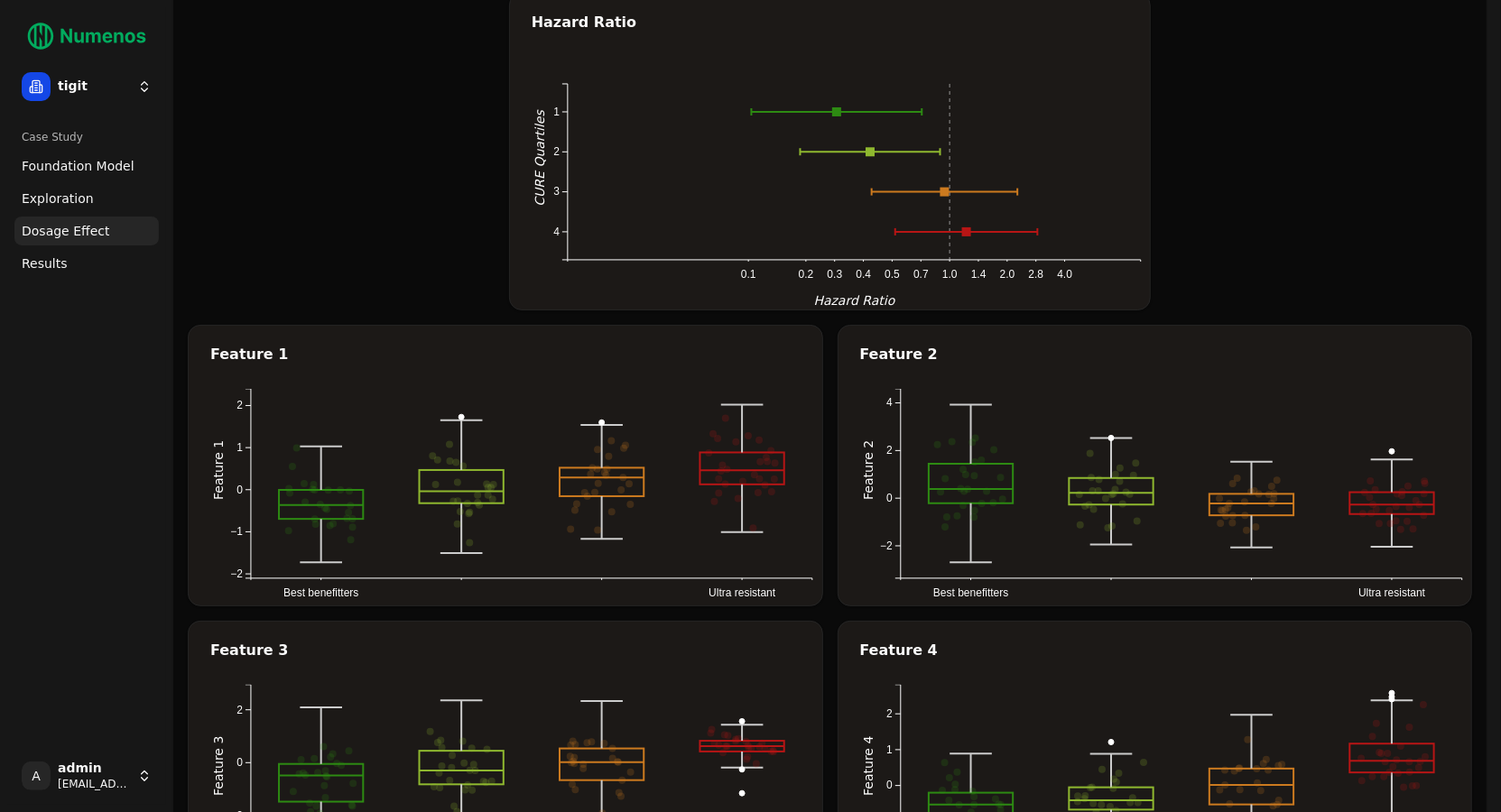
scroll to position [92, 0]
